Goal: Information Seeking & Learning: Understand process/instructions

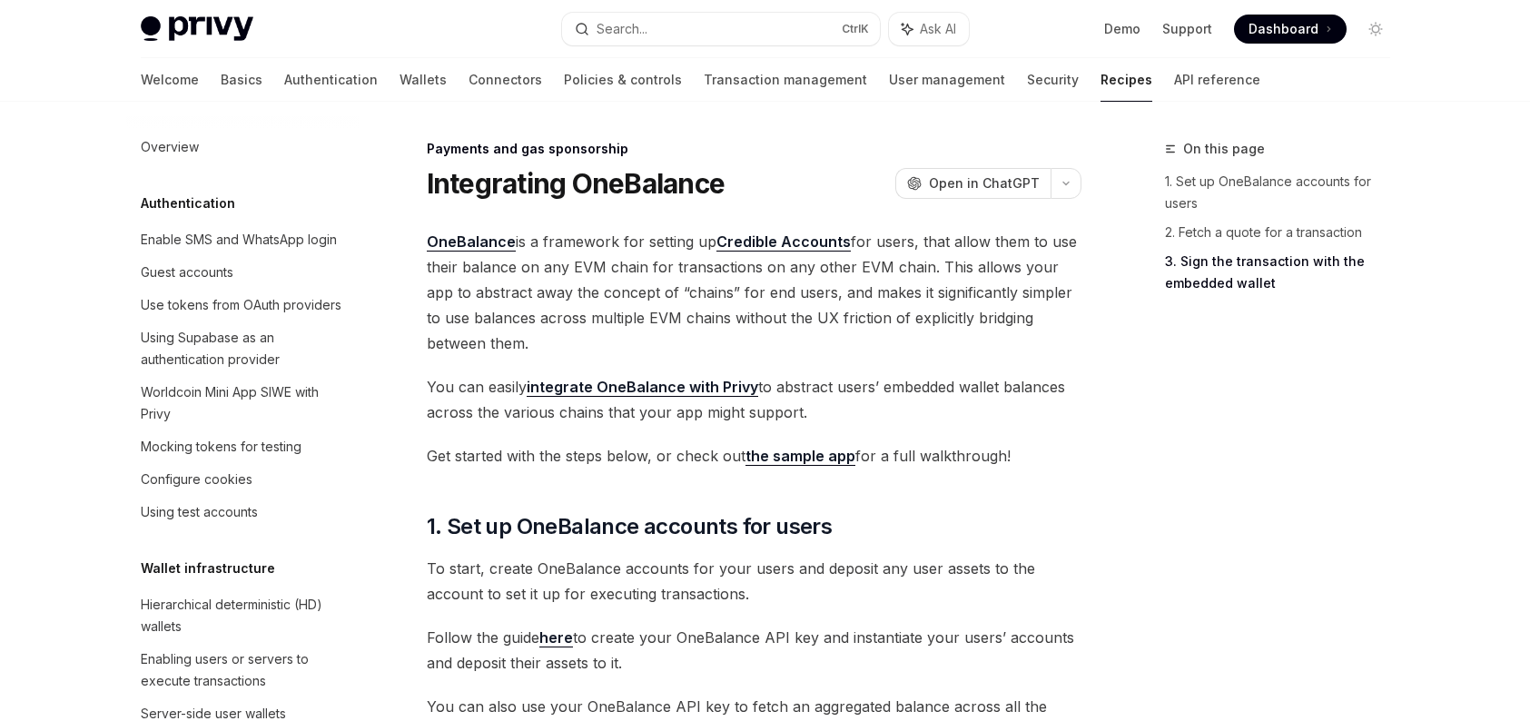
type textarea "*"
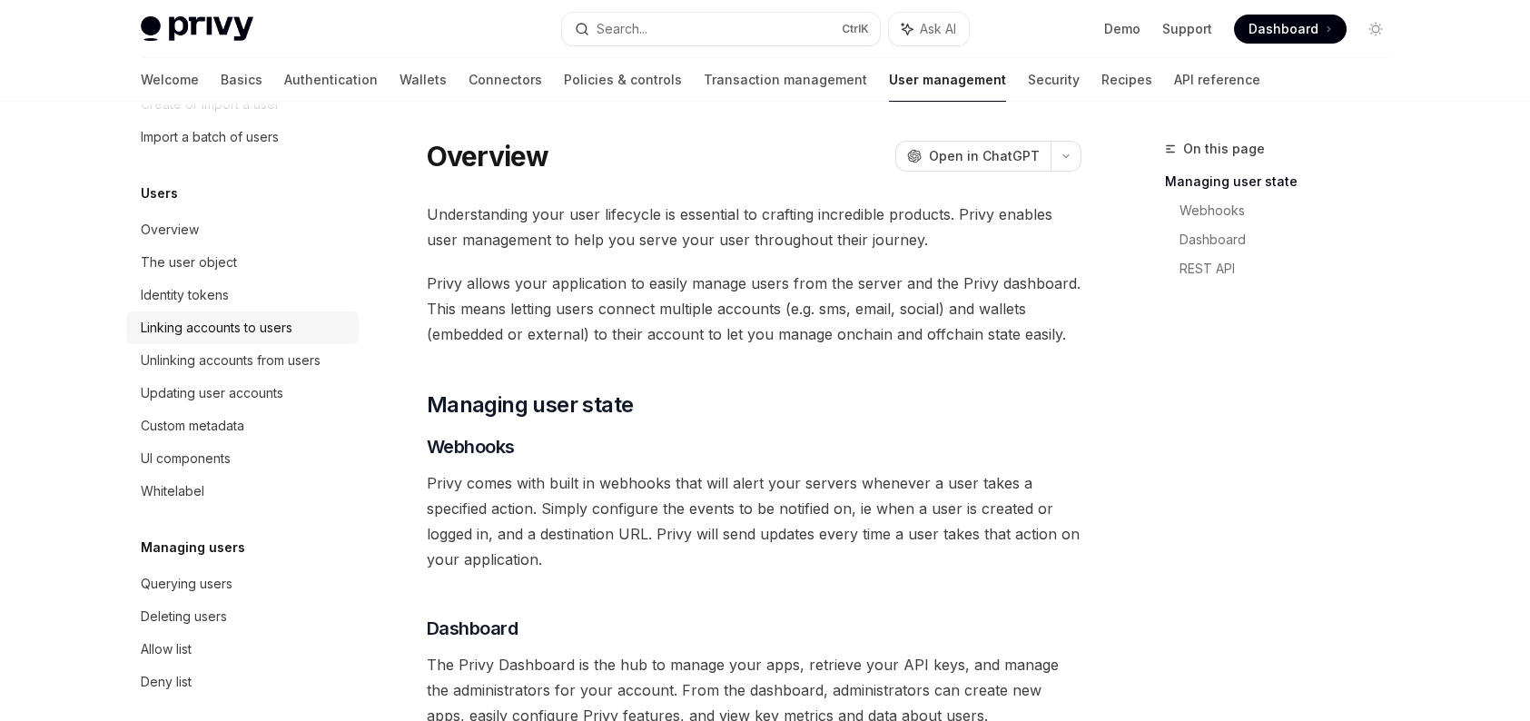
scroll to position [182, 0]
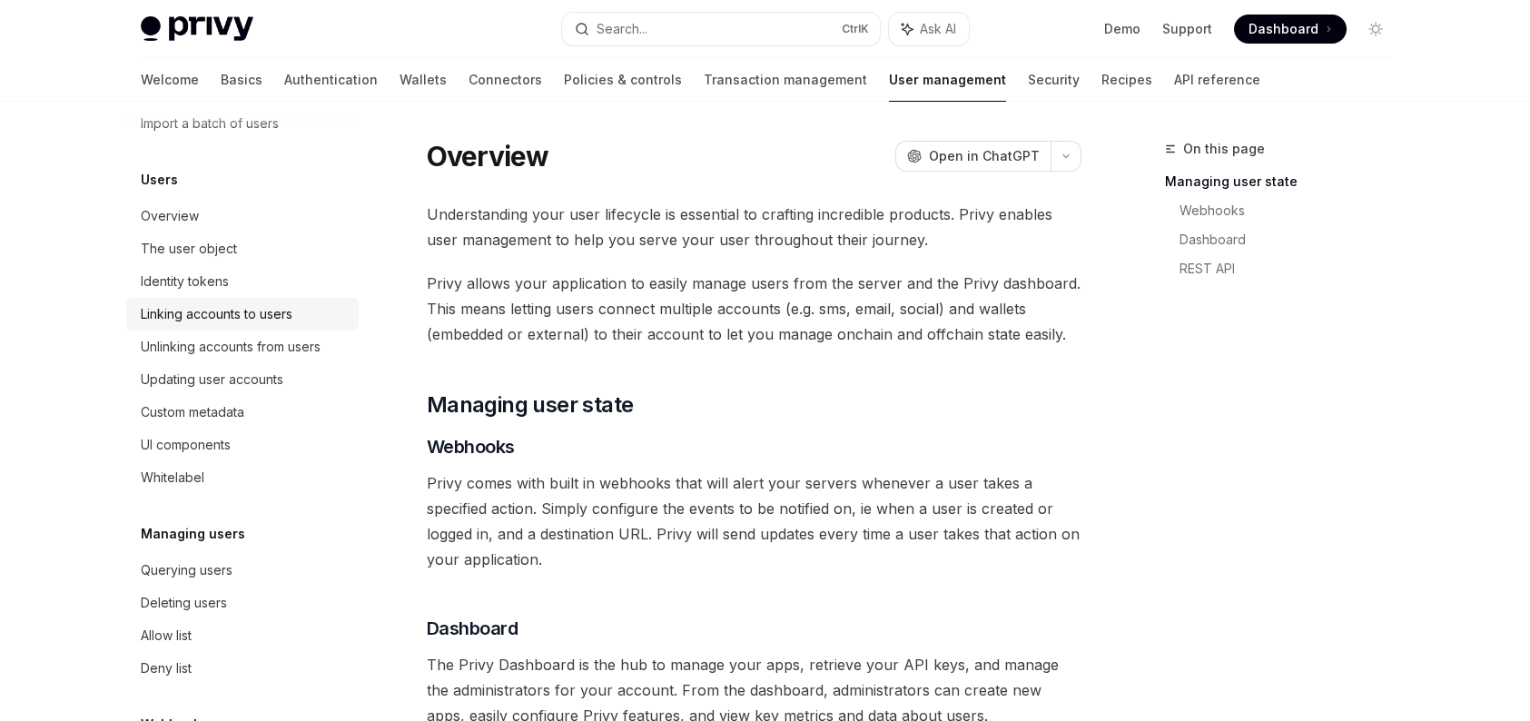
click at [252, 325] on link "Linking accounts to users" at bounding box center [242, 314] width 232 height 33
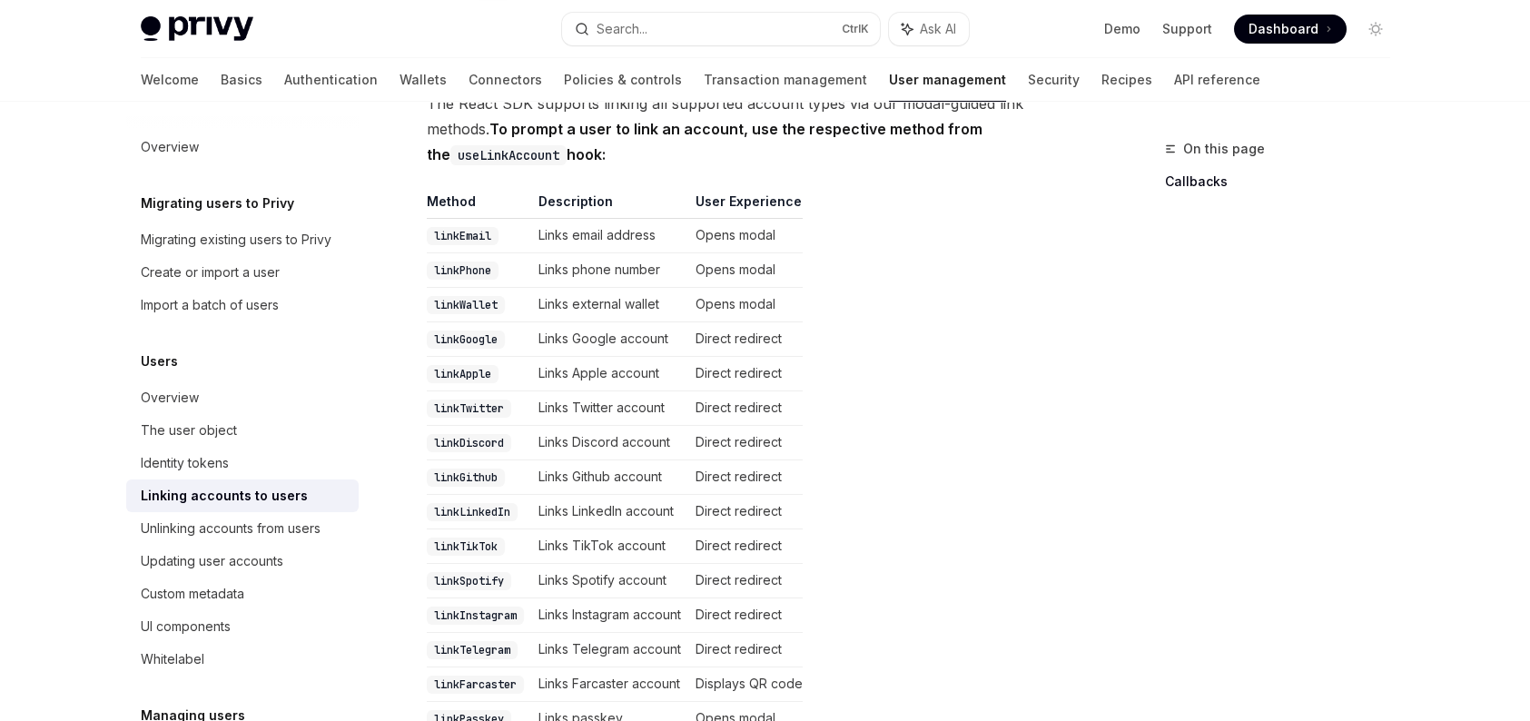
scroll to position [363, 0]
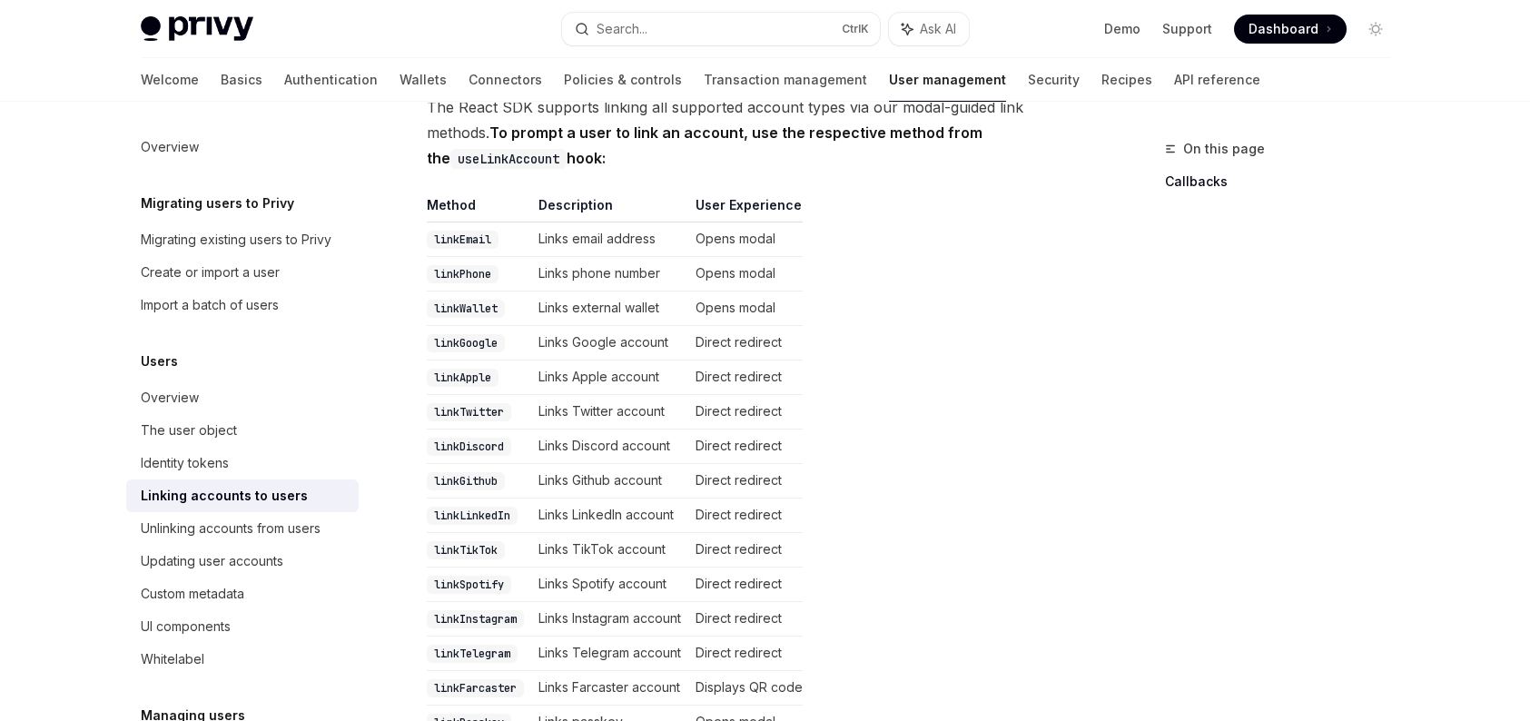
click at [477, 300] on code "linkWallet" at bounding box center [466, 309] width 78 height 18
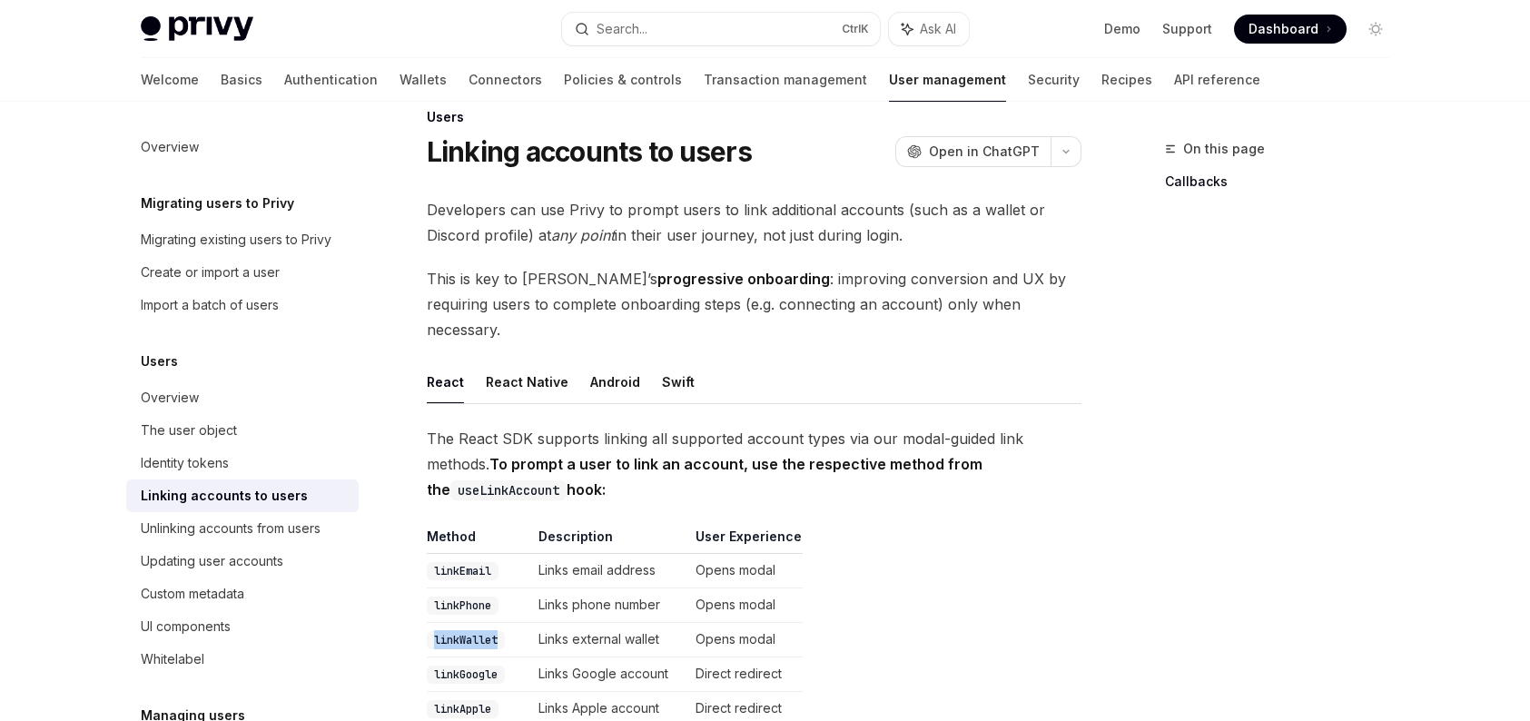
scroll to position [0, 0]
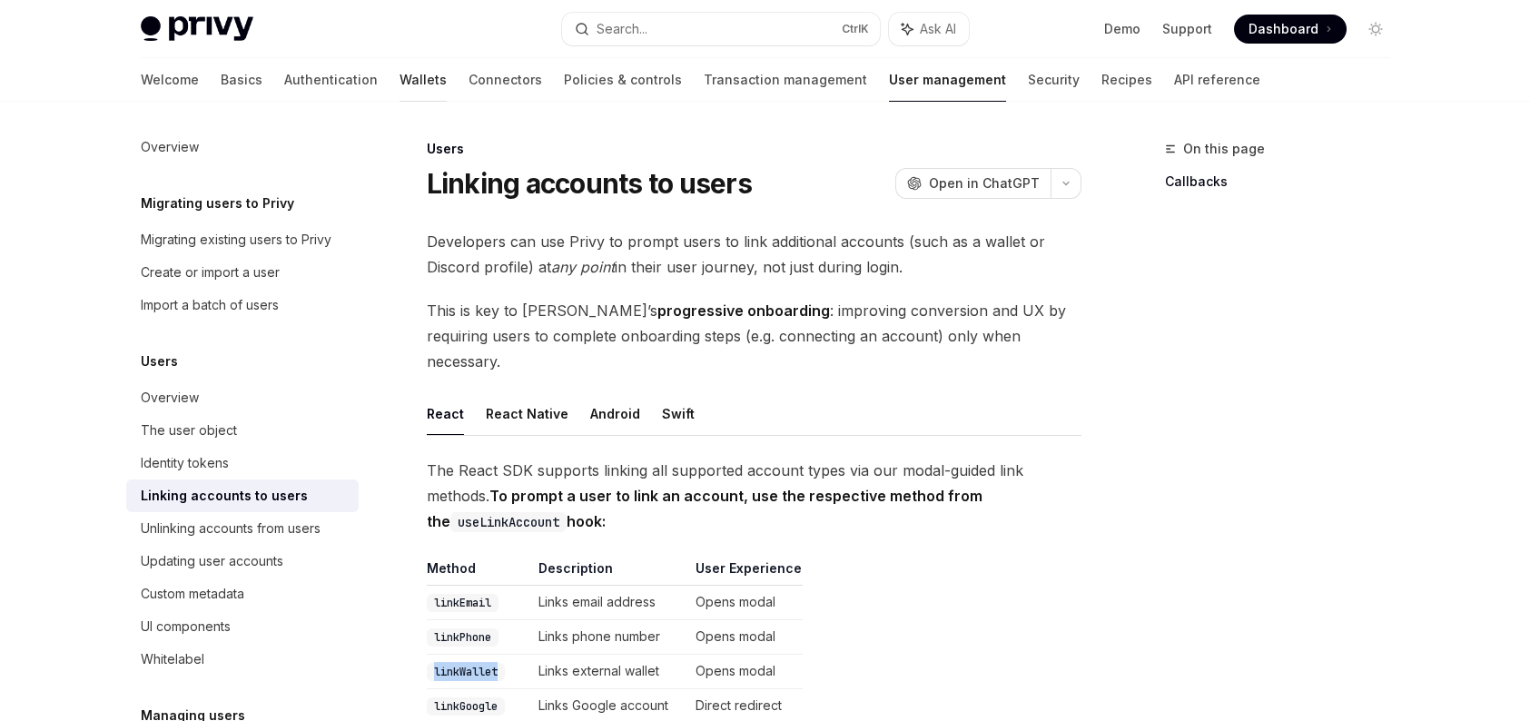
click at [399, 79] on link "Wallets" at bounding box center [422, 80] width 47 height 44
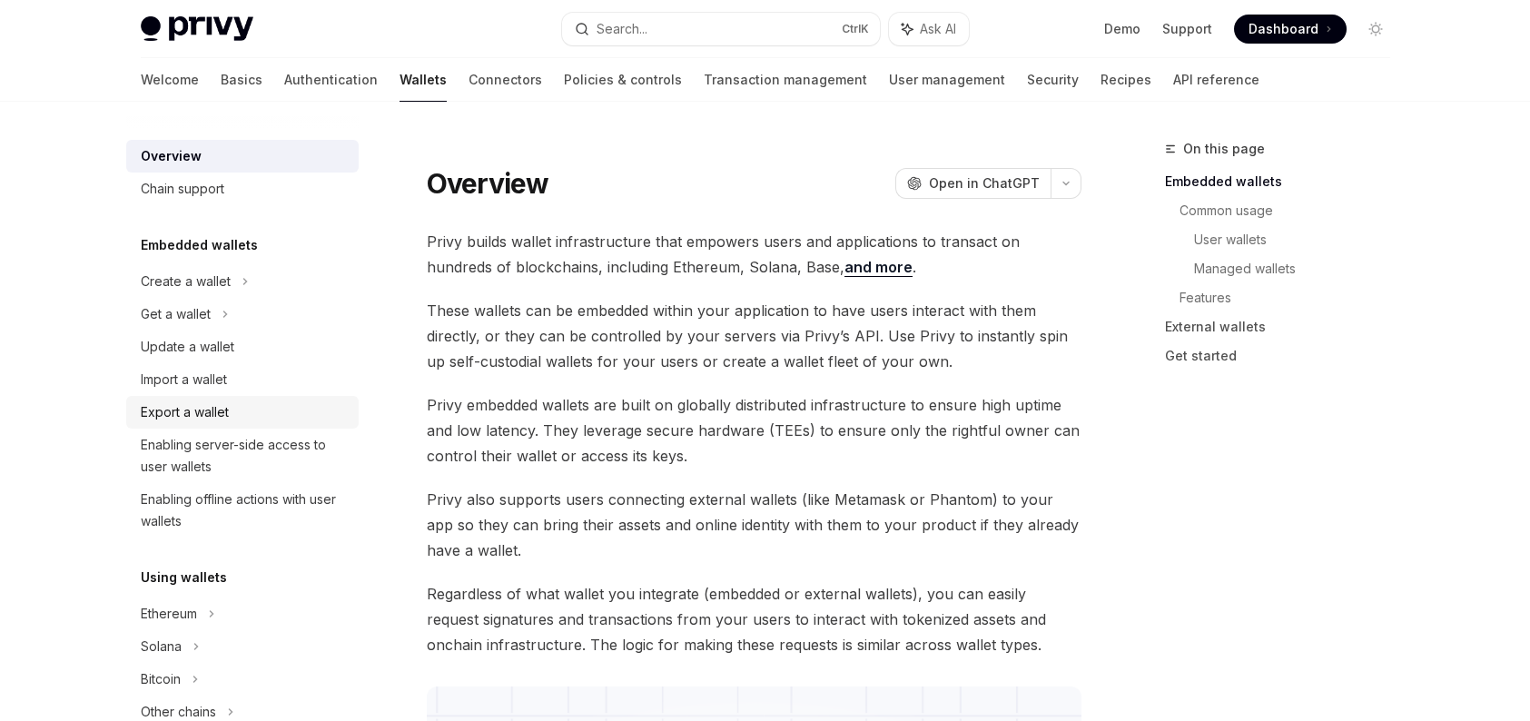
click at [233, 411] on div "Export a wallet" at bounding box center [244, 412] width 207 height 22
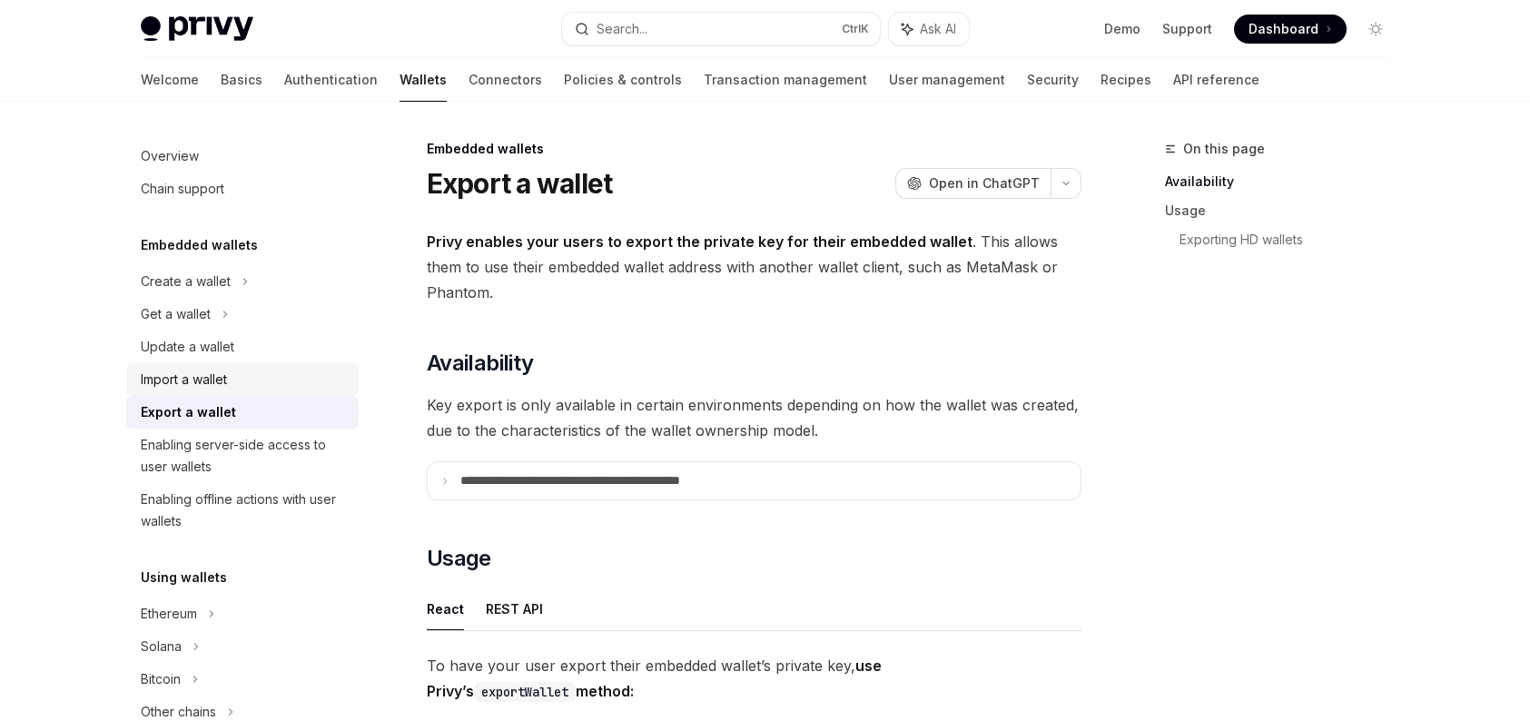
click at [291, 382] on div "Import a wallet" at bounding box center [244, 380] width 207 height 22
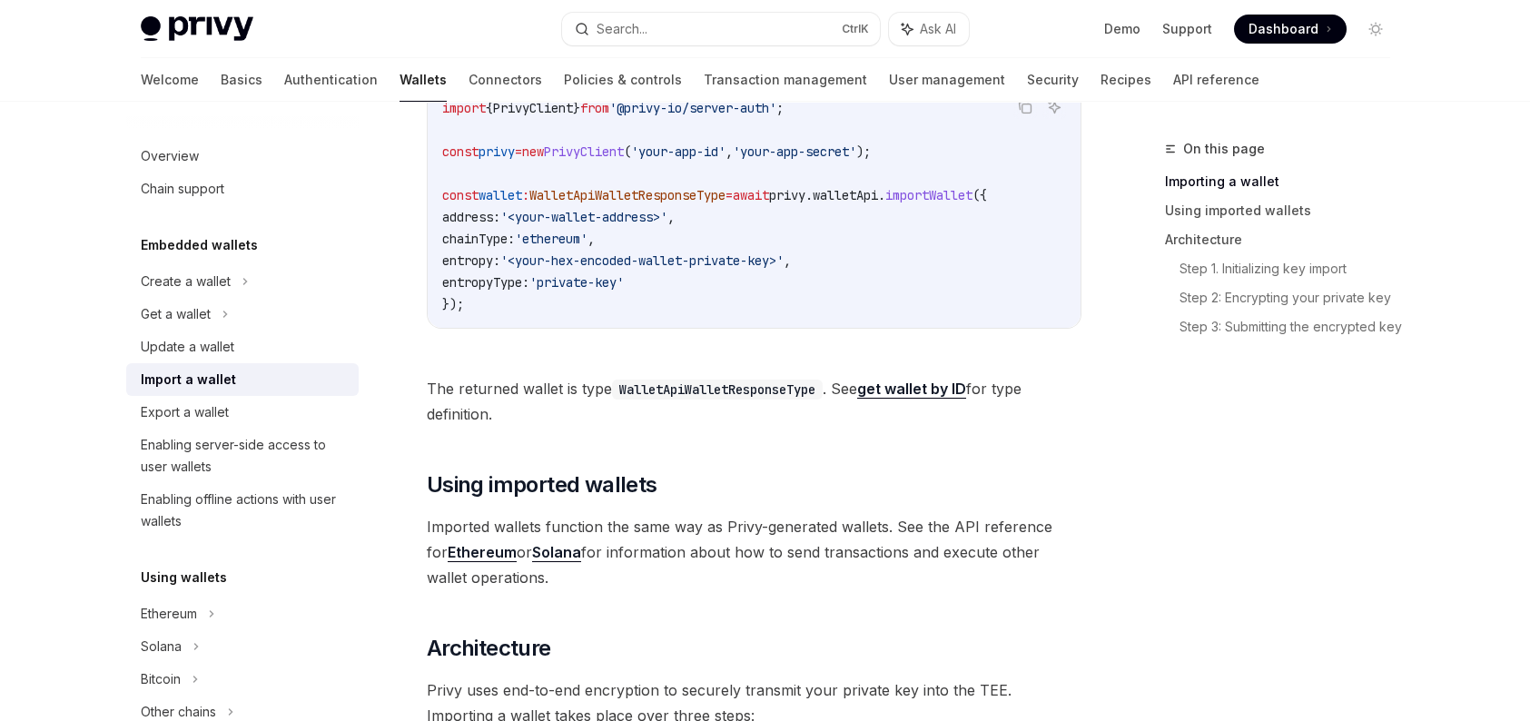
scroll to position [726, 0]
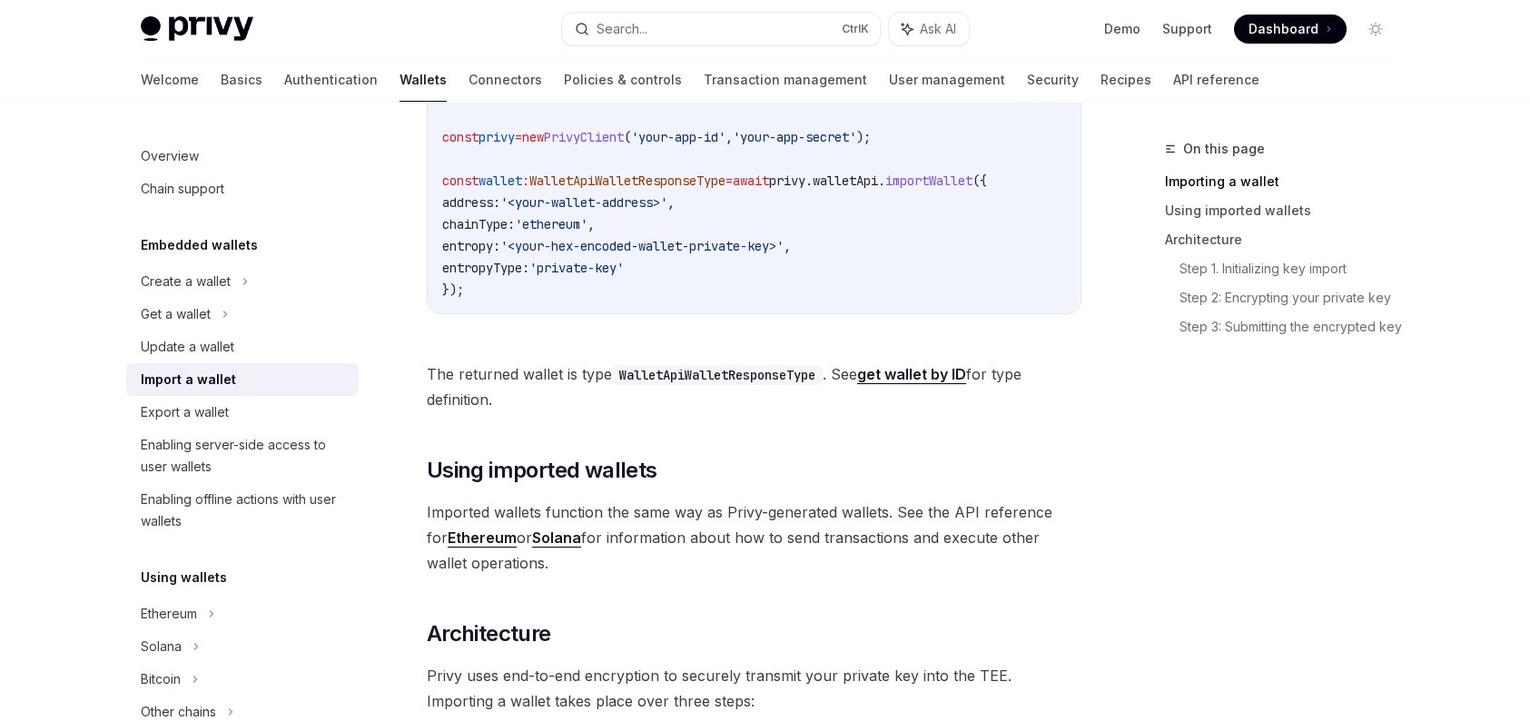
click at [795, 385] on code "WalletApiWalletResponseType" at bounding box center [717, 375] width 211 height 20
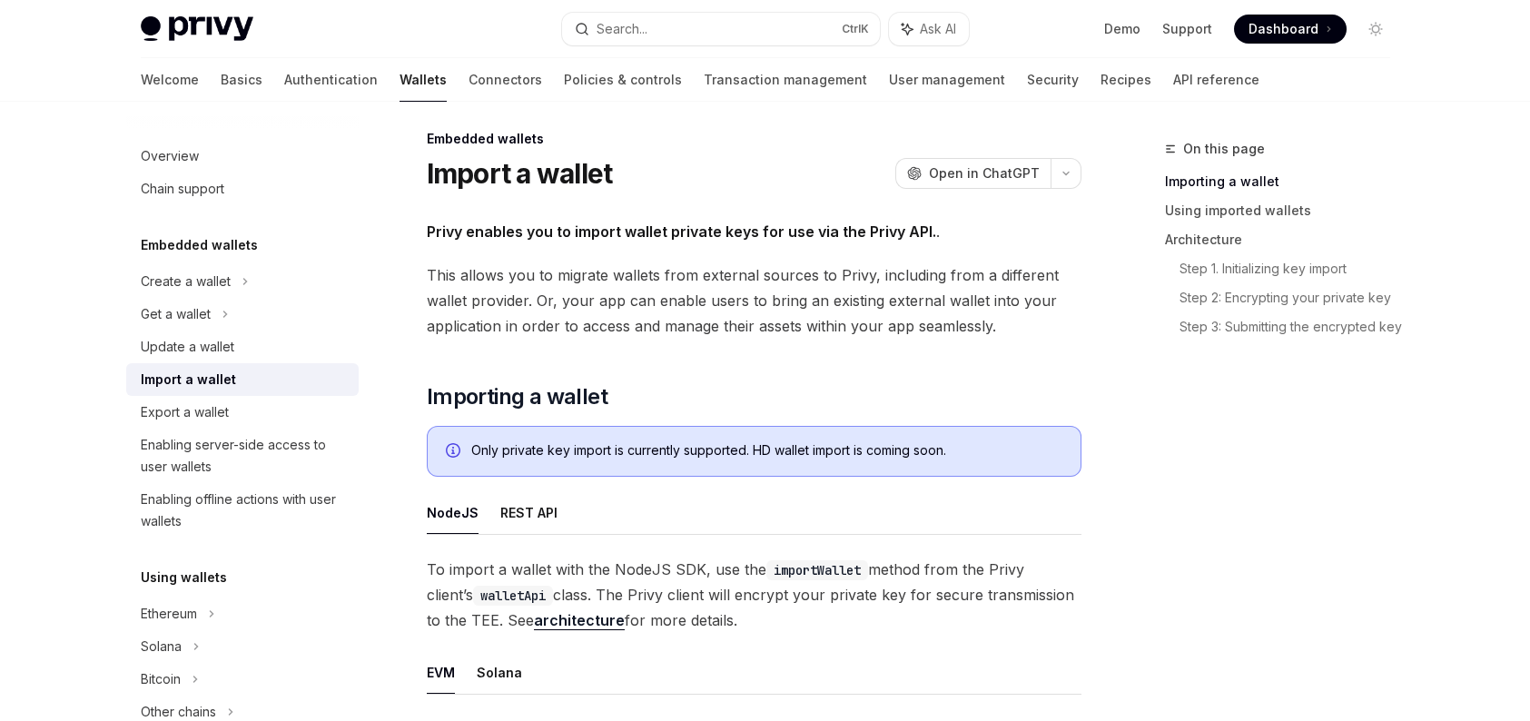
scroll to position [0, 0]
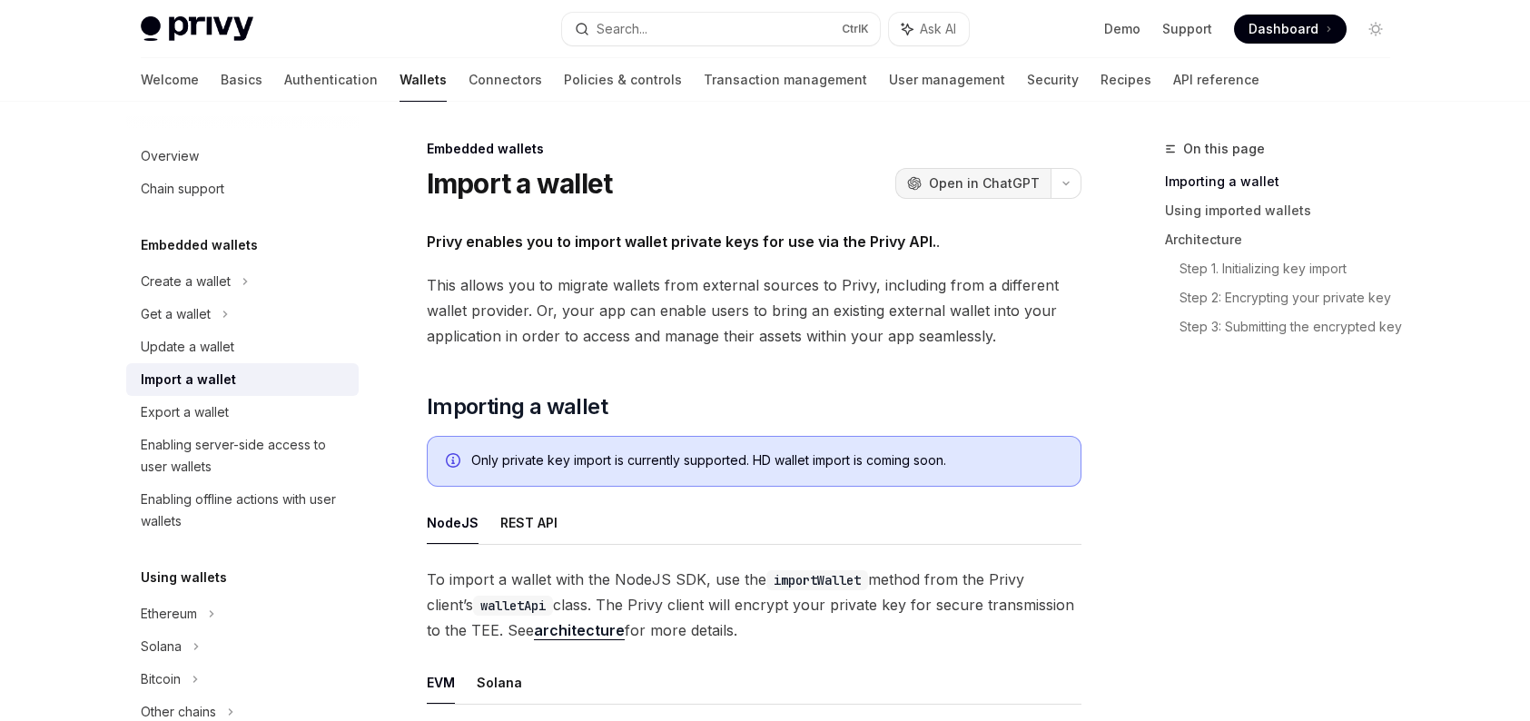
click at [969, 180] on span "Open in ChatGPT" at bounding box center [984, 183] width 111 height 18
click at [261, 407] on div "Export a wallet" at bounding box center [244, 412] width 207 height 22
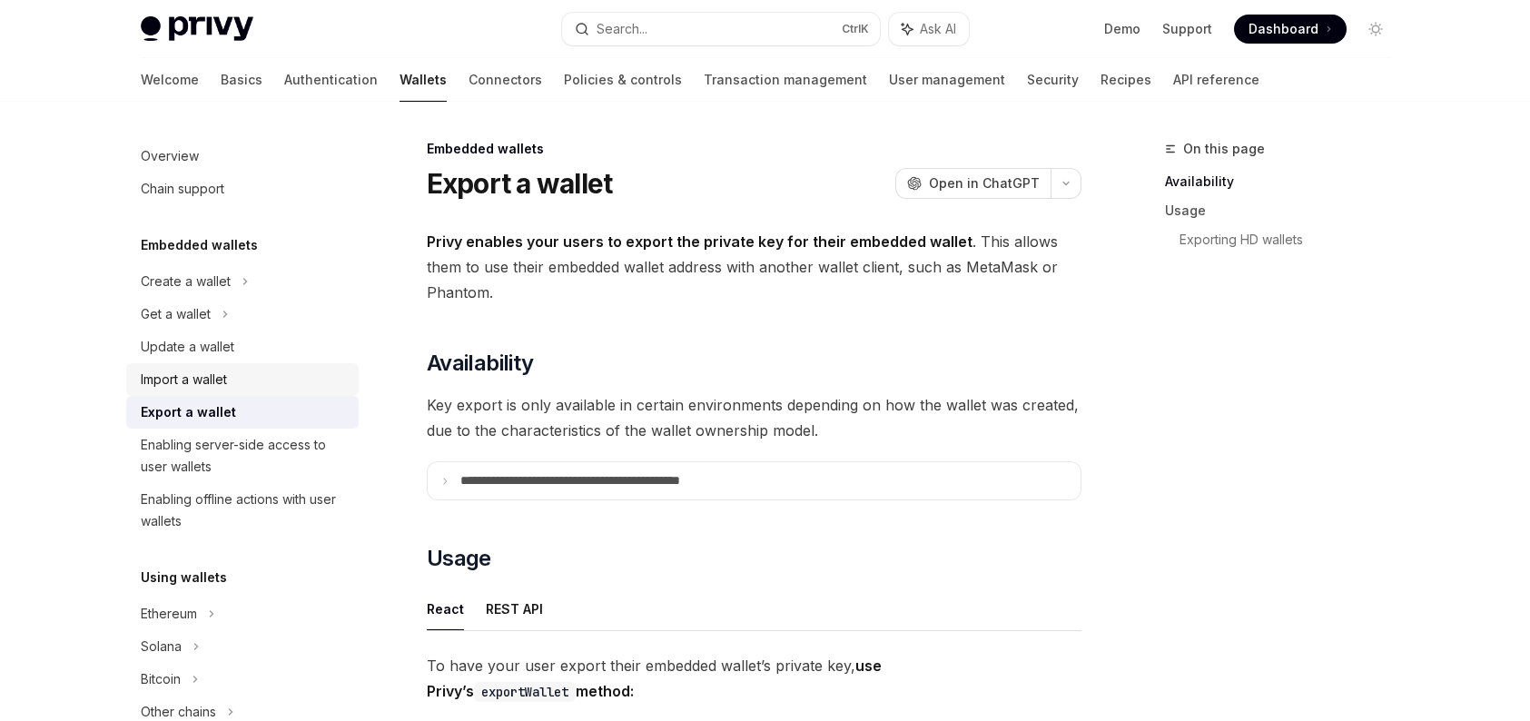
click at [230, 379] on div "Import a wallet" at bounding box center [244, 380] width 207 height 22
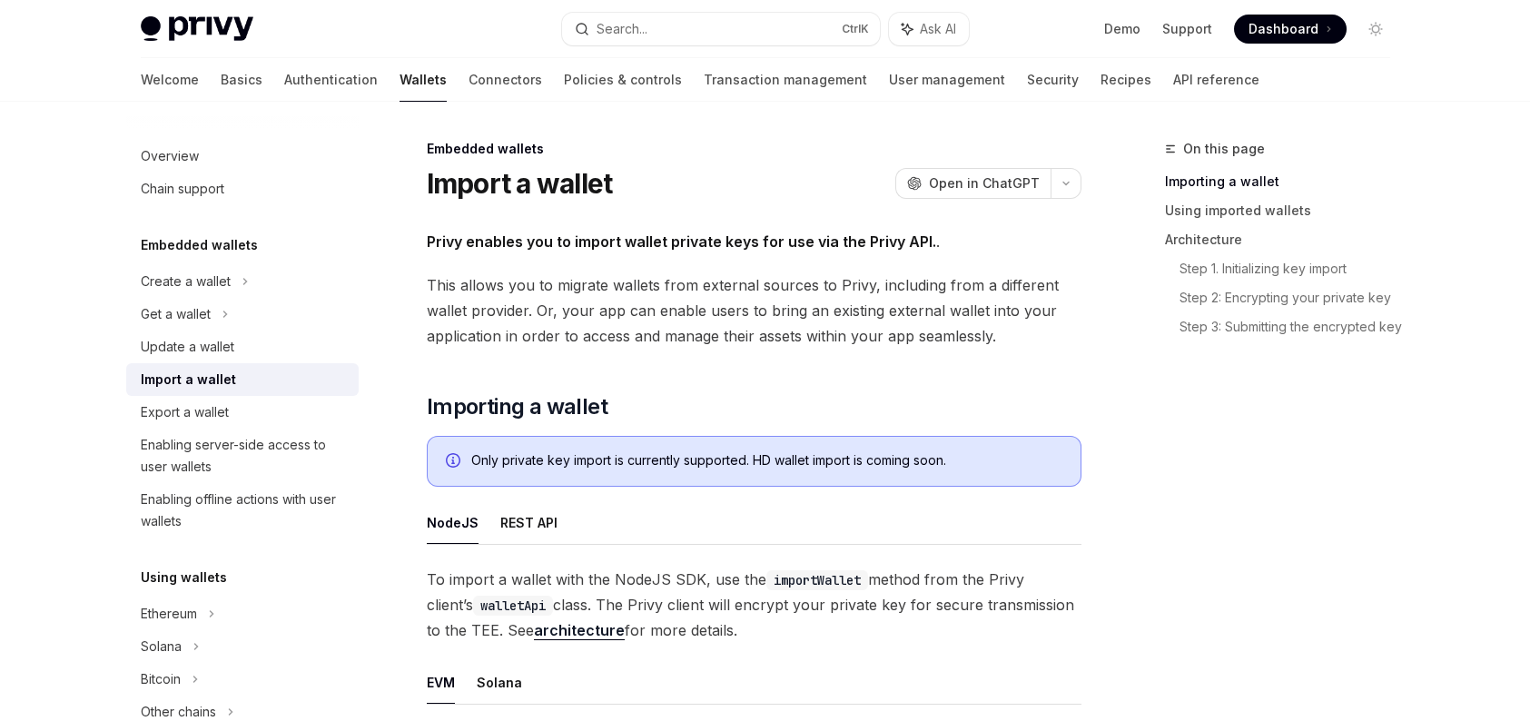
click at [743, 461] on div "Only private key import is currently supported. HD wallet import is coming soon." at bounding box center [766, 461] width 591 height 20
copy div "Only private key import is currently supported. HD wallet import is coming soon."
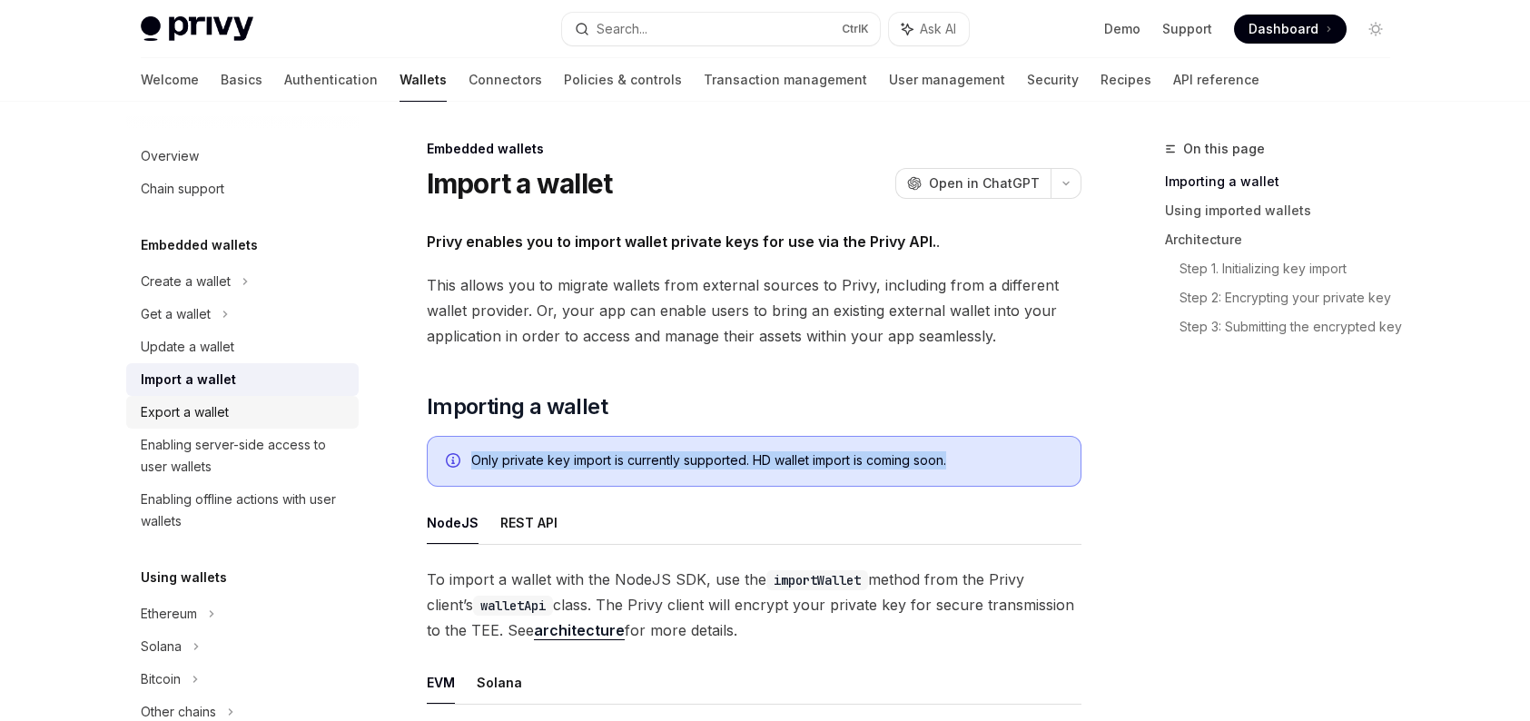
click at [235, 402] on div "Export a wallet" at bounding box center [244, 412] width 207 height 22
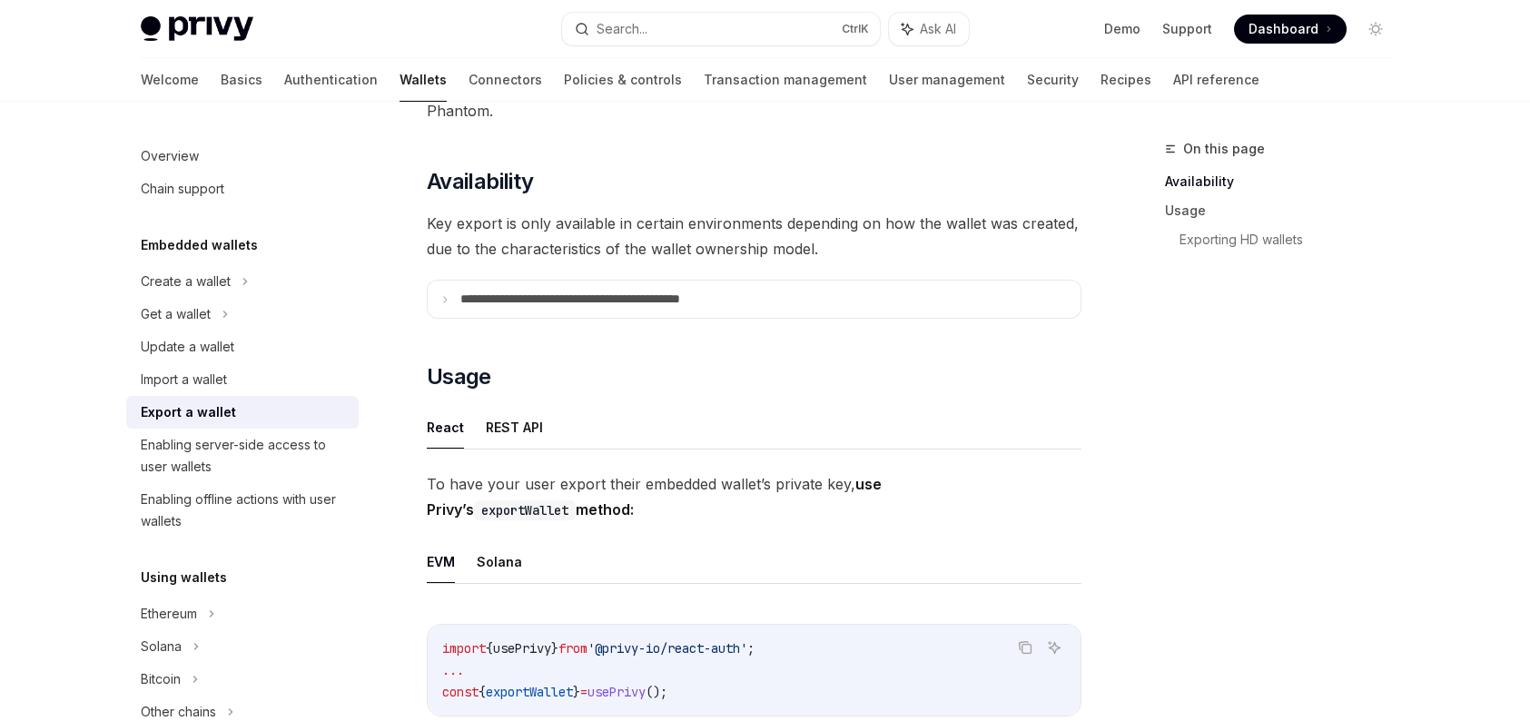
scroll to position [182, 0]
click at [734, 317] on summary "**********" at bounding box center [754, 299] width 653 height 37
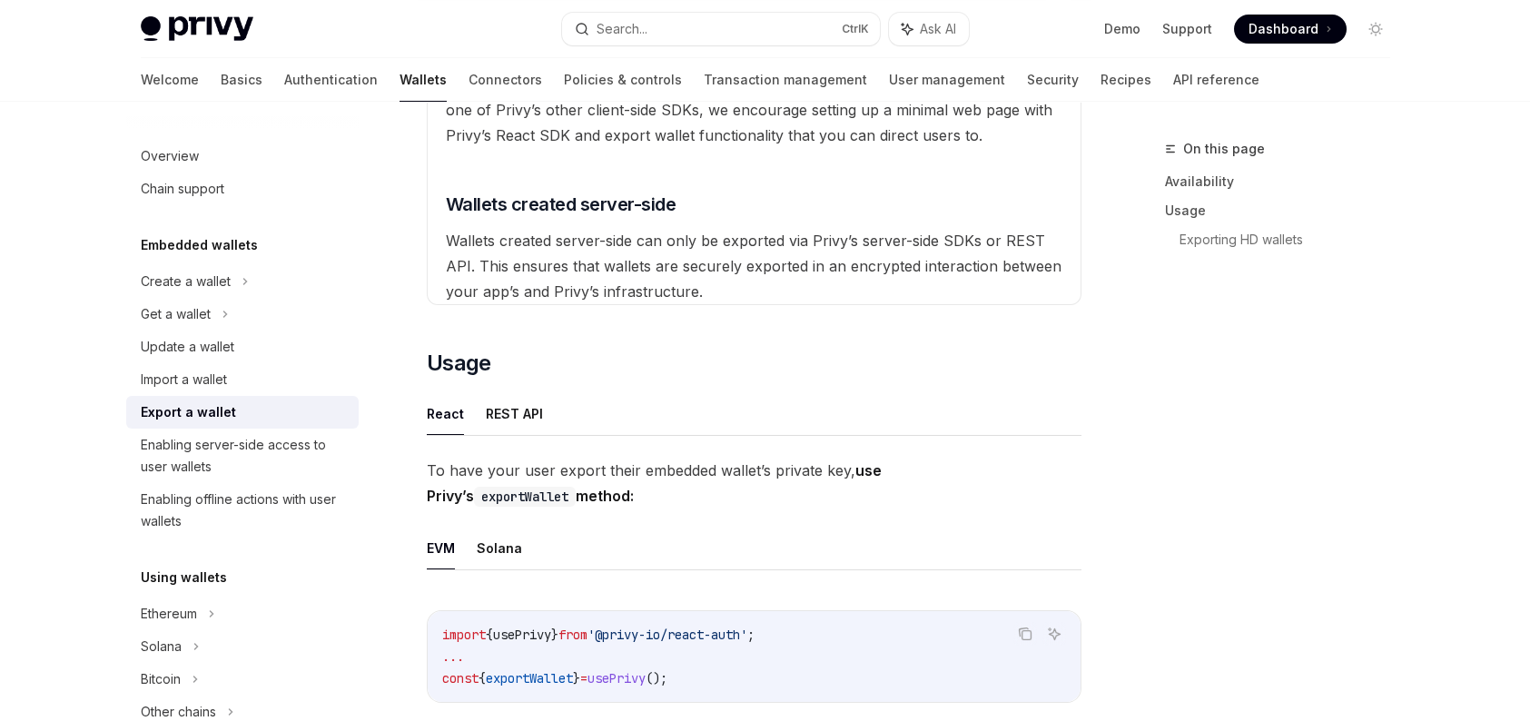
scroll to position [726, 0]
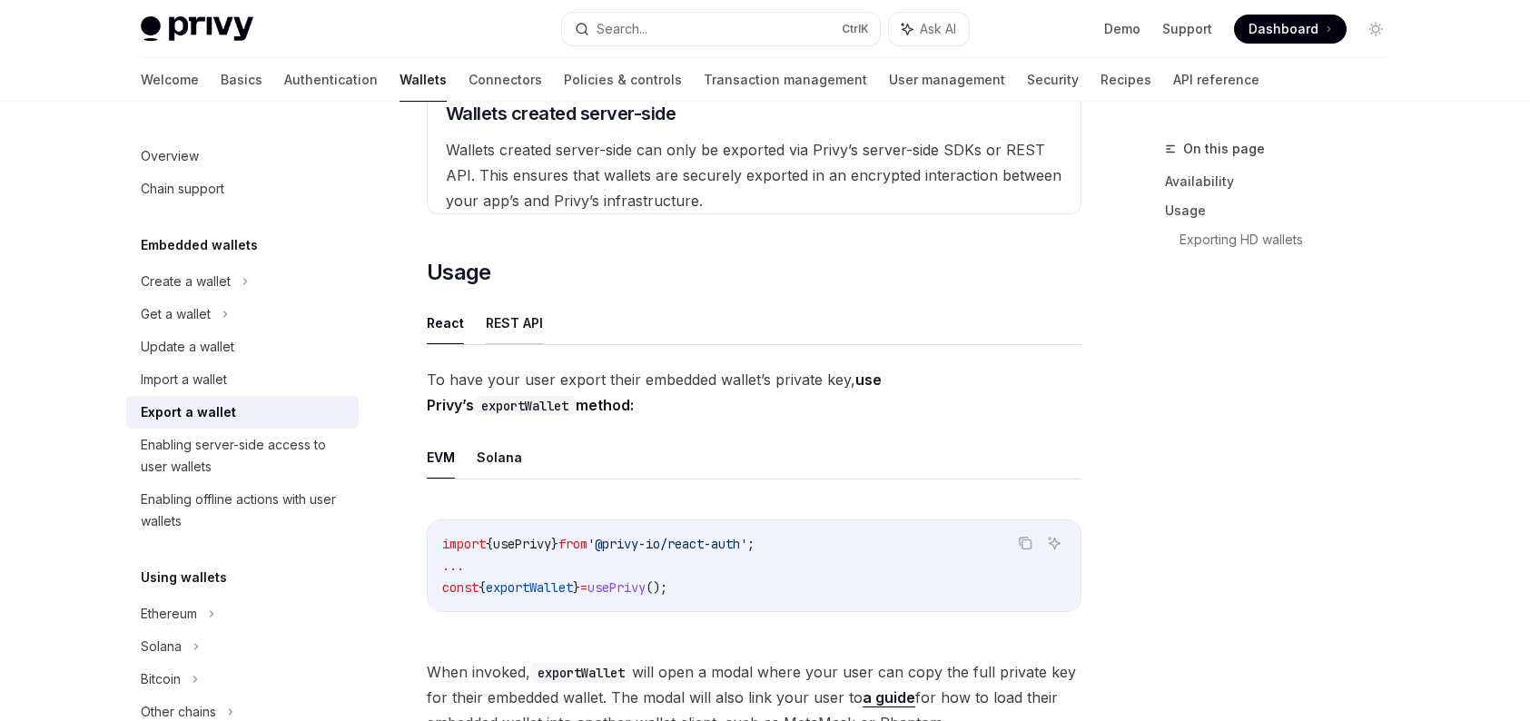
click at [530, 311] on button "REST API" at bounding box center [514, 322] width 57 height 43
type textarea "*"
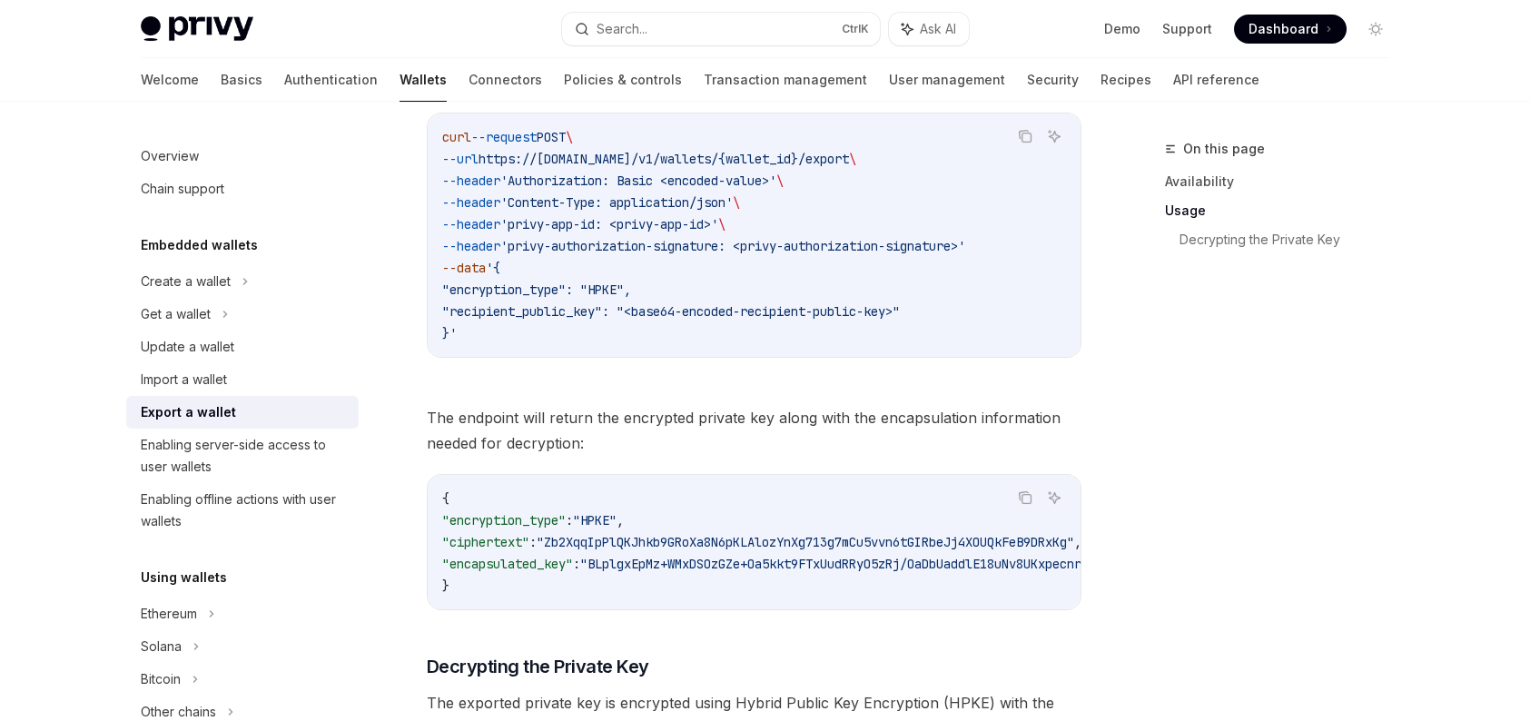
scroll to position [1271, 0]
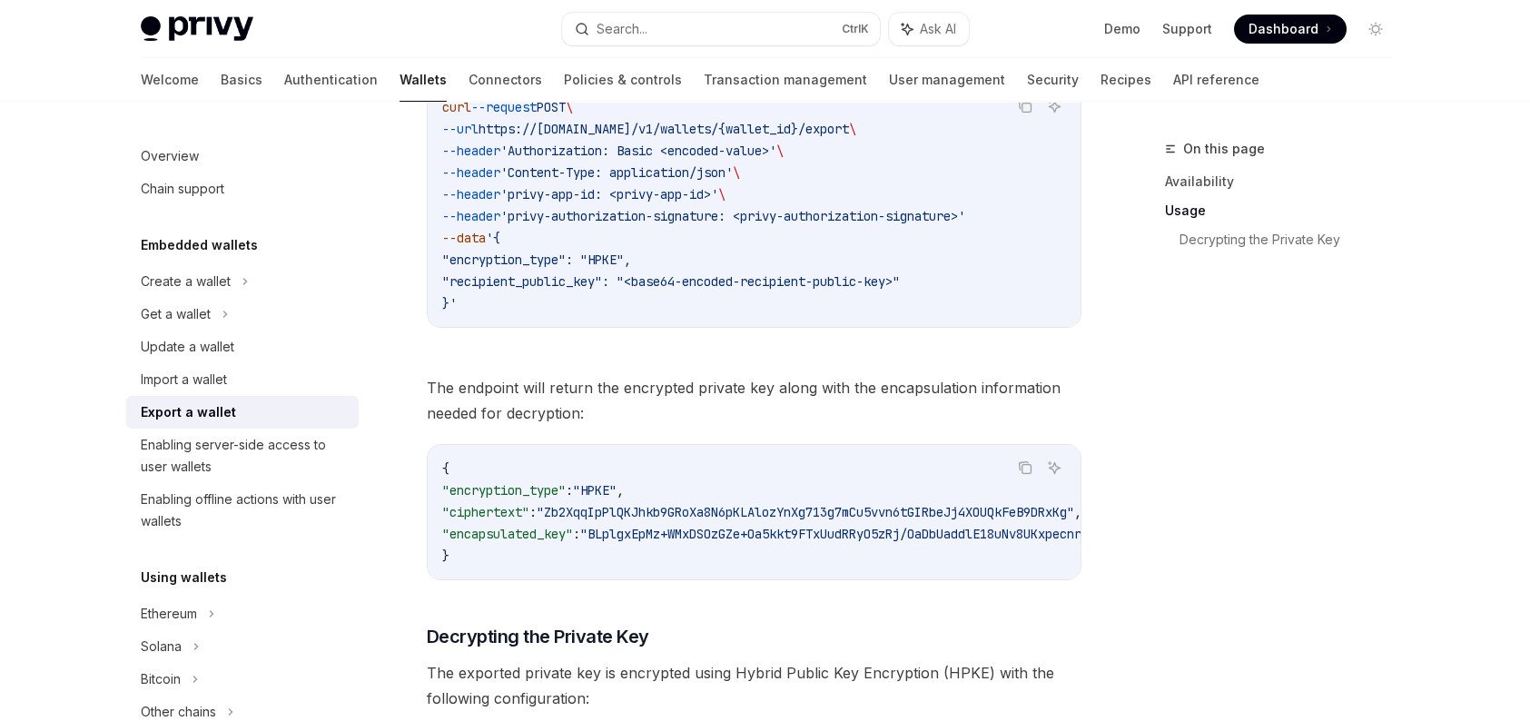
click at [1394, 607] on div "On this page Availability Usage Decrypting the Private Key" at bounding box center [1266, 429] width 276 height 583
click at [1298, 417] on div "On this page Availability Usage Decrypting the Private Key" at bounding box center [1266, 429] width 276 height 583
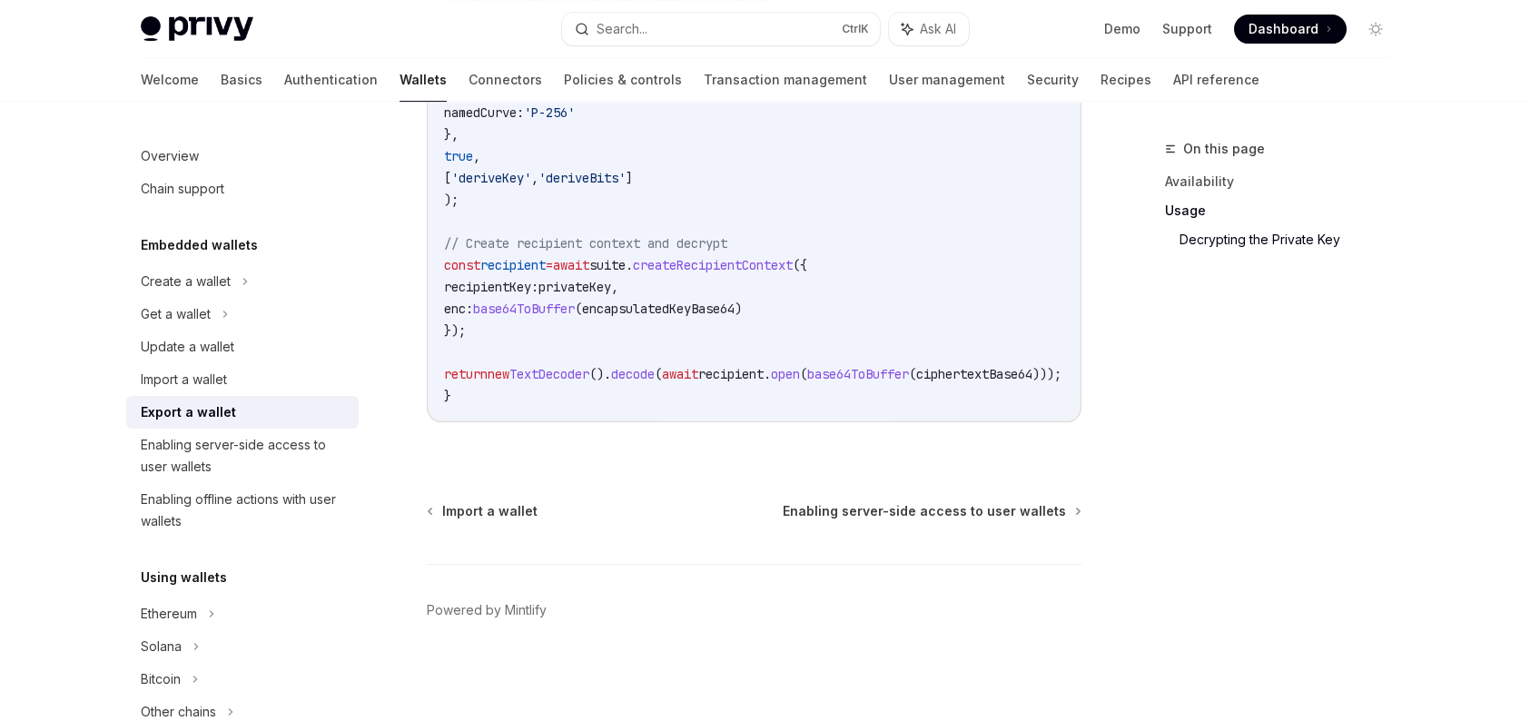
scroll to position [3009, 0]
